Goal: Obtain resource: Download file/media

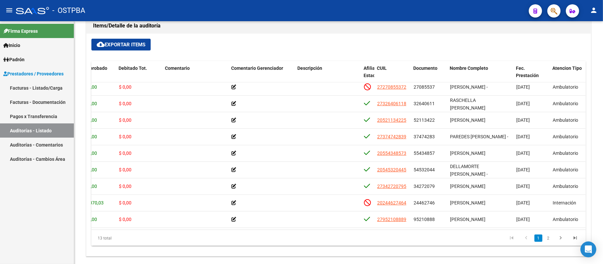
scroll to position [0, 162]
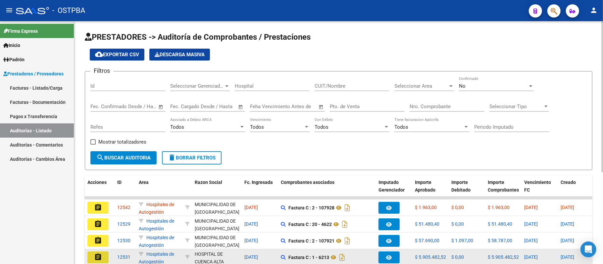
click at [104, 256] on button "assignment" at bounding box center [97, 258] width 21 height 12
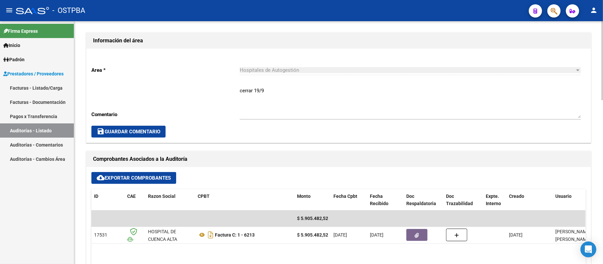
scroll to position [221, 0]
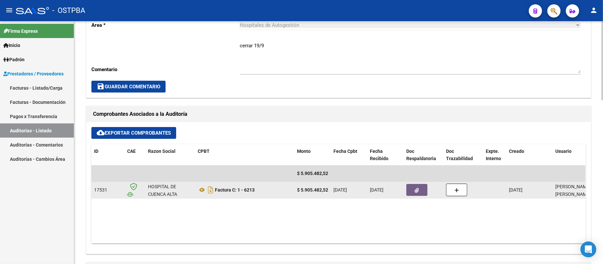
click at [411, 190] on button "button" at bounding box center [416, 190] width 21 height 12
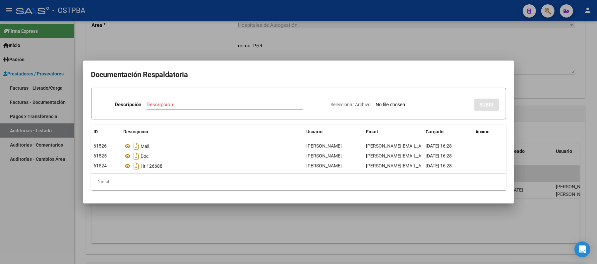
click at [553, 68] on div at bounding box center [298, 132] width 597 height 264
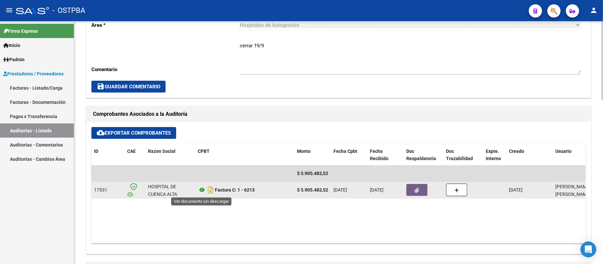
click at [199, 192] on icon at bounding box center [202, 190] width 9 height 8
click at [210, 191] on icon "Descargar documento" at bounding box center [210, 190] width 9 height 11
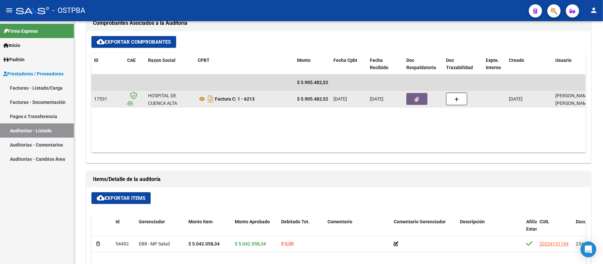
scroll to position [285, 0]
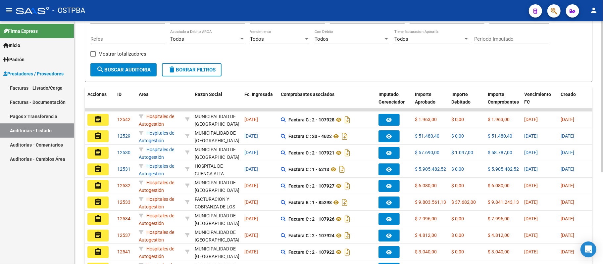
scroll to position [133, 0]
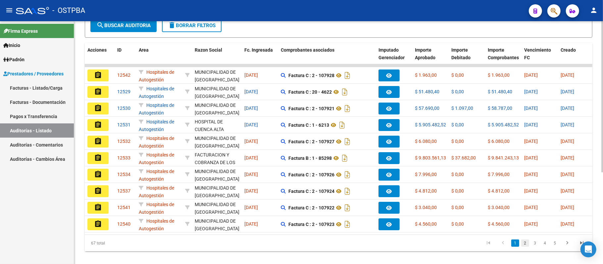
click at [525, 247] on link "2" at bounding box center [525, 243] width 8 height 7
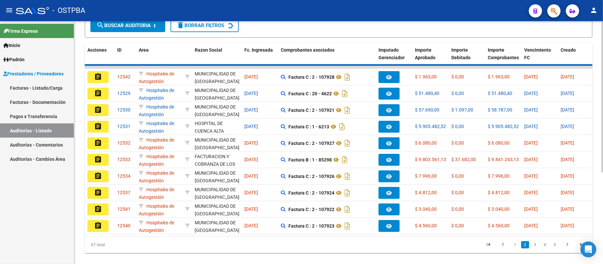
scroll to position [133, 0]
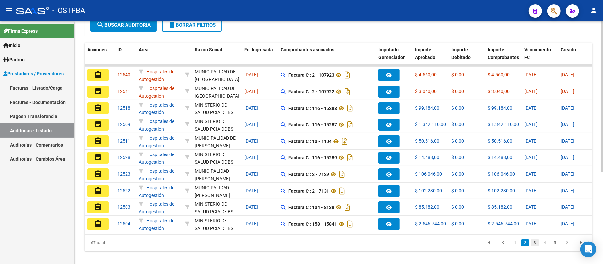
click at [535, 247] on link "3" at bounding box center [535, 243] width 8 height 7
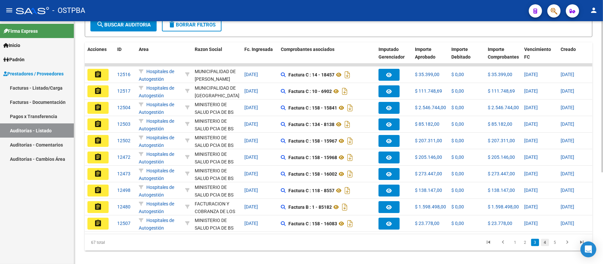
click at [548, 246] on link "4" at bounding box center [545, 242] width 8 height 7
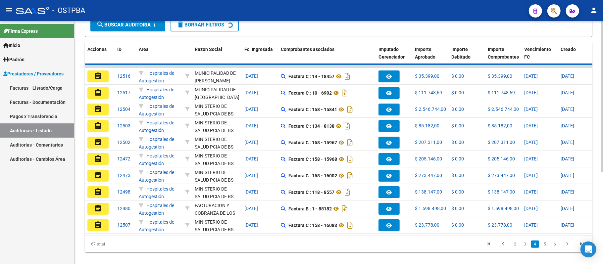
scroll to position [134, 0]
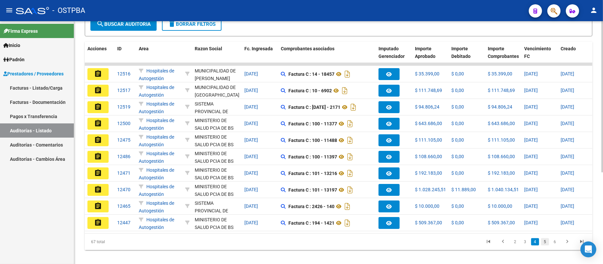
click at [546, 246] on link "5" at bounding box center [545, 242] width 8 height 7
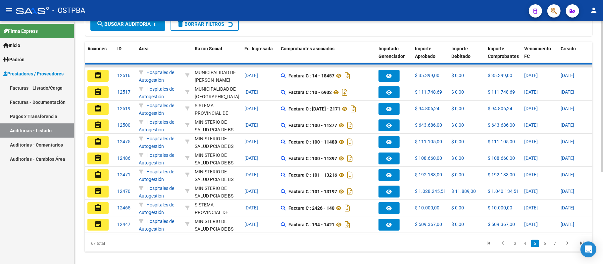
scroll to position [134, 0]
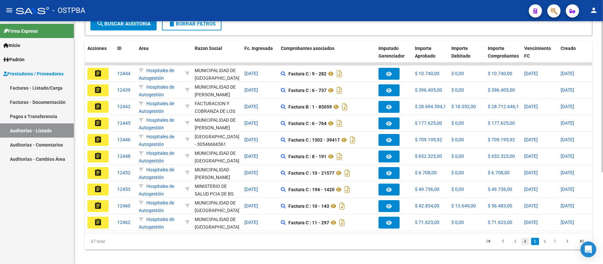
click at [526, 245] on link "4" at bounding box center [525, 241] width 8 height 7
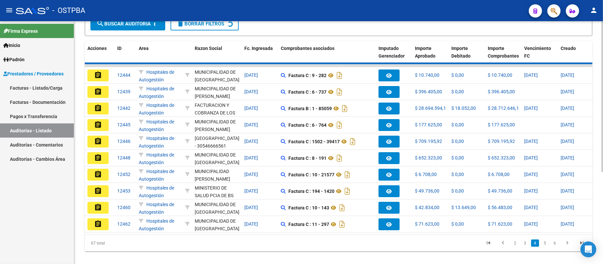
scroll to position [135, 0]
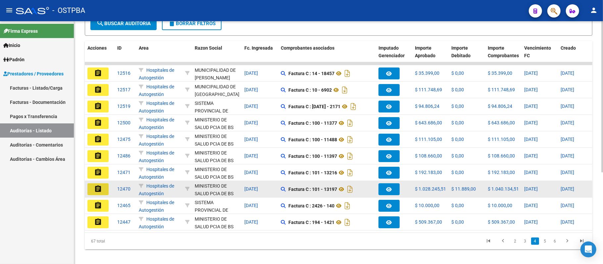
click at [94, 188] on mat-icon "assignment" at bounding box center [98, 189] width 8 height 8
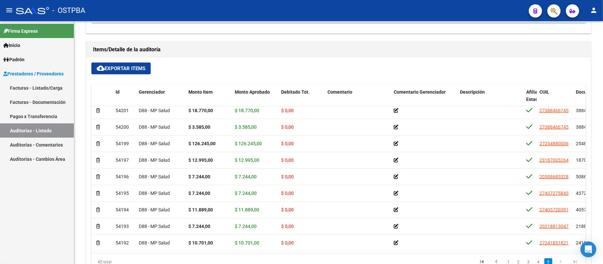
scroll to position [606, 0]
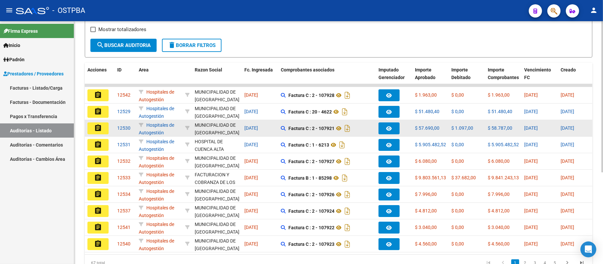
scroll to position [148, 0]
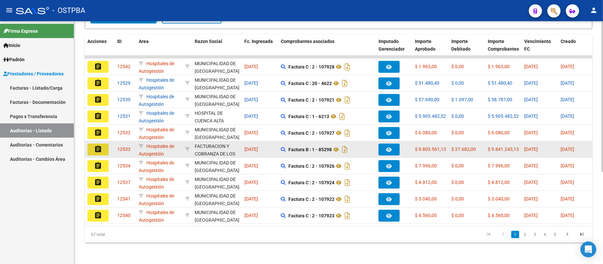
click at [105, 144] on button "assignment" at bounding box center [97, 150] width 21 height 12
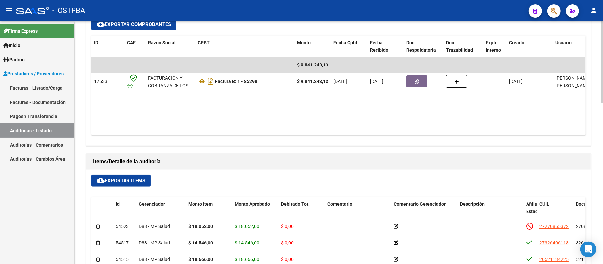
scroll to position [305, 0]
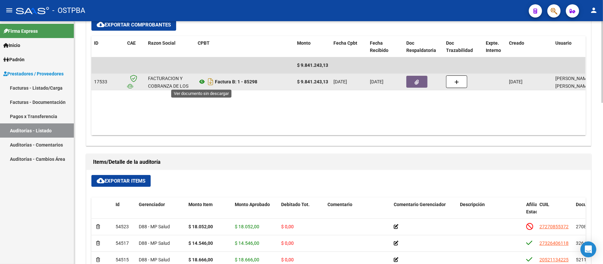
click at [200, 80] on icon at bounding box center [202, 82] width 9 height 8
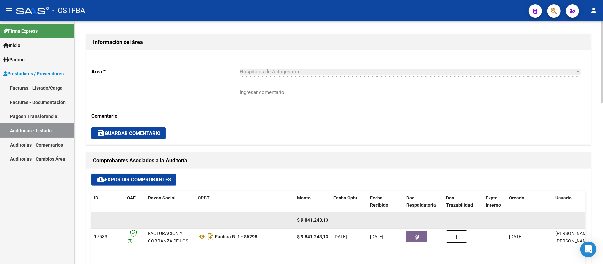
scroll to position [129, 0]
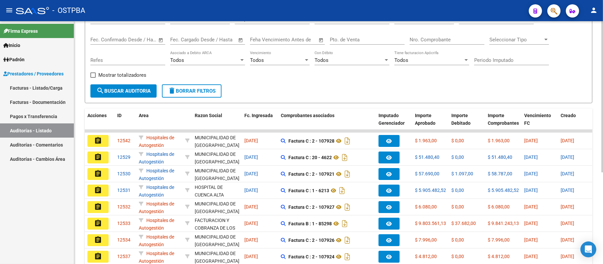
scroll to position [88, 0]
